Goal: Information Seeking & Learning: Learn about a topic

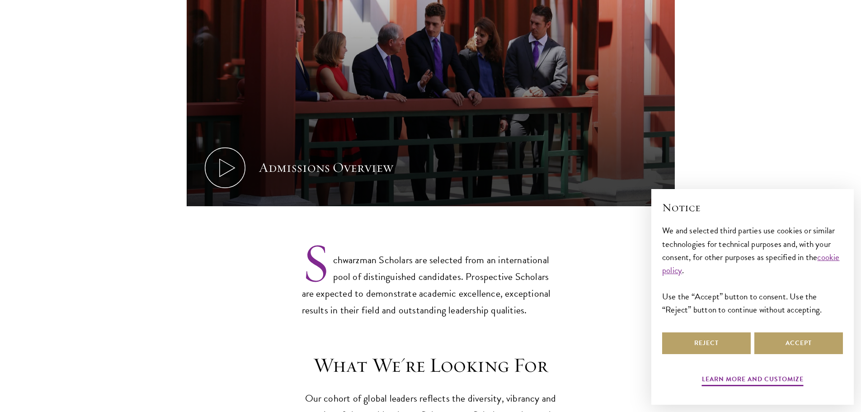
scroll to position [543, 0]
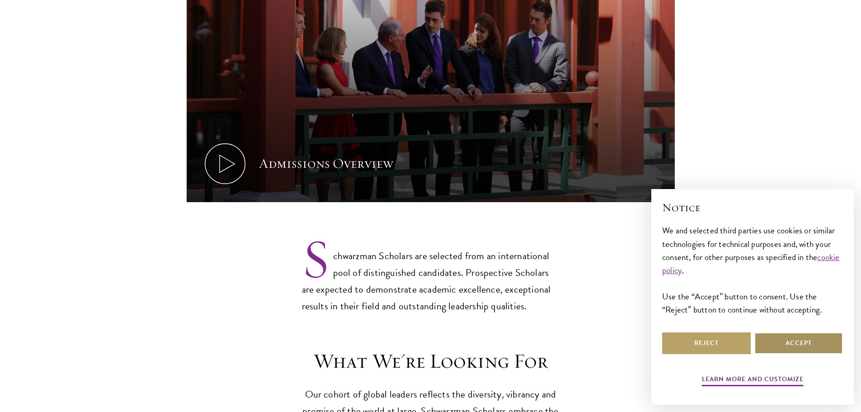
click at [789, 344] on button "Accept" at bounding box center [799, 343] width 89 height 22
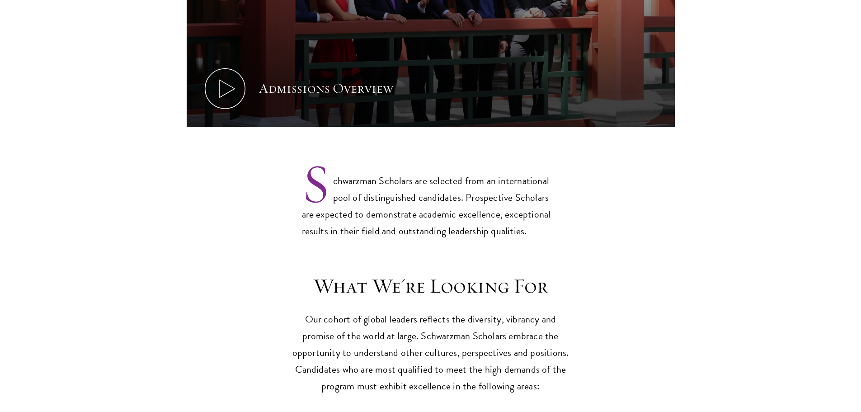
scroll to position [633, 0]
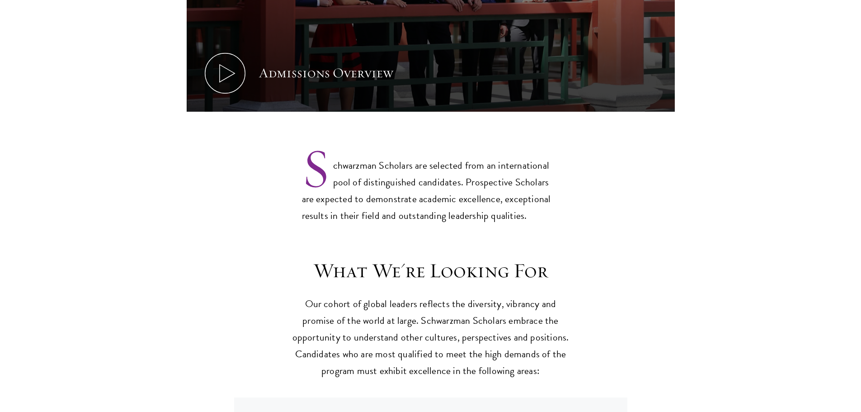
click at [502, 168] on p "Schwarzman Scholars are selected from an international pool of distinguished ca…" at bounding box center [431, 183] width 258 height 82
click at [504, 169] on p "Schwarzman Scholars are selected from an international pool of distinguished ca…" at bounding box center [431, 183] width 258 height 82
click at [504, 185] on p "Schwarzman Scholars are selected from an international pool of distinguished ca…" at bounding box center [431, 183] width 258 height 82
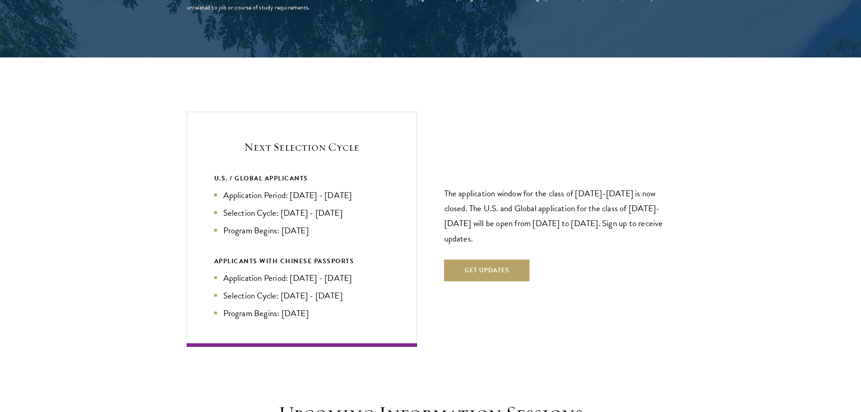
scroll to position [1899, 0]
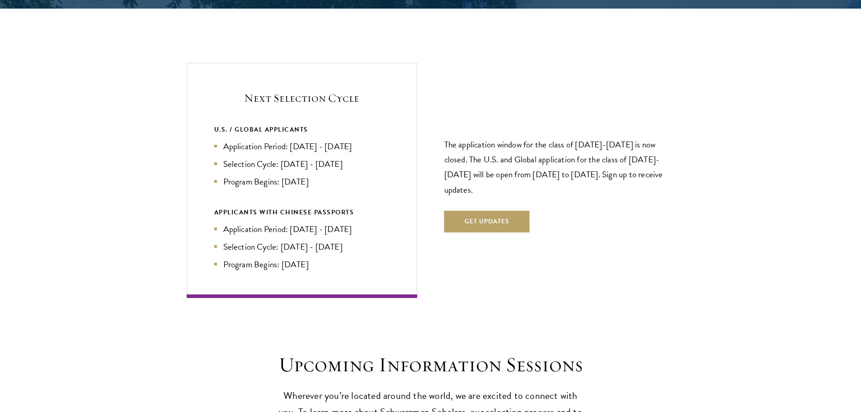
click at [313, 175] on li "Program Begins: [DATE]" at bounding box center [301, 181] width 175 height 13
click at [242, 140] on li "Application Period: [DATE] - [DATE]" at bounding box center [301, 146] width 175 height 13
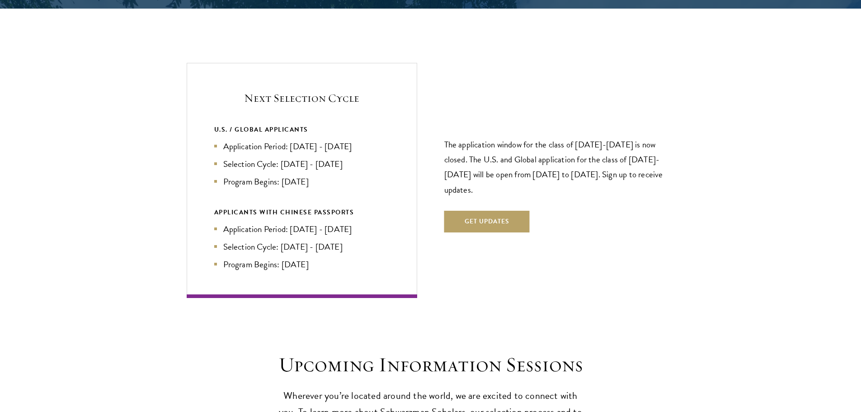
click at [281, 140] on li "Application Period: [DATE] - [DATE]" at bounding box center [301, 146] width 175 height 13
drag, startPoint x: 556, startPoint y: 128, endPoint x: 575, endPoint y: 127, distance: 19.0
click at [571, 137] on p "The application window for the class of [DATE]-[DATE] is now closed. The U.S. a…" at bounding box center [560, 167] width 231 height 60
click at [575, 137] on p "The application window for the class of [DATE]-[DATE] is now closed. The U.S. a…" at bounding box center [560, 167] width 231 height 60
drag, startPoint x: 456, startPoint y: 142, endPoint x: 568, endPoint y: 140, distance: 112.2
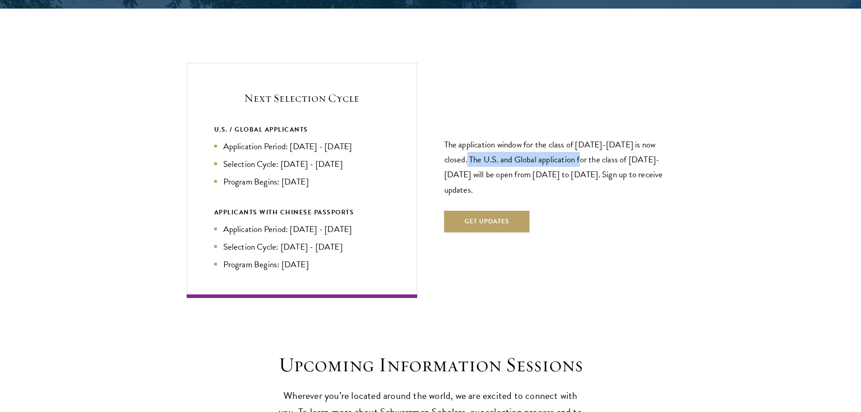
click at [568, 140] on p "The application window for the class of [DATE]-[DATE] is now closed. The U.S. a…" at bounding box center [560, 167] width 231 height 60
drag, startPoint x: 606, startPoint y: 141, endPoint x: 647, endPoint y: 141, distance: 40.7
click at [647, 141] on p "The application window for the class of [DATE]-[DATE] is now closed. The U.S. a…" at bounding box center [560, 167] width 231 height 60
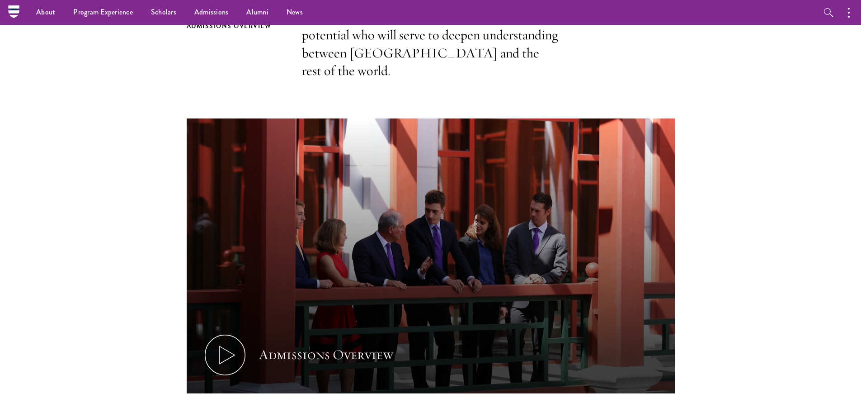
scroll to position [0, 0]
